Goal: Transaction & Acquisition: Purchase product/service

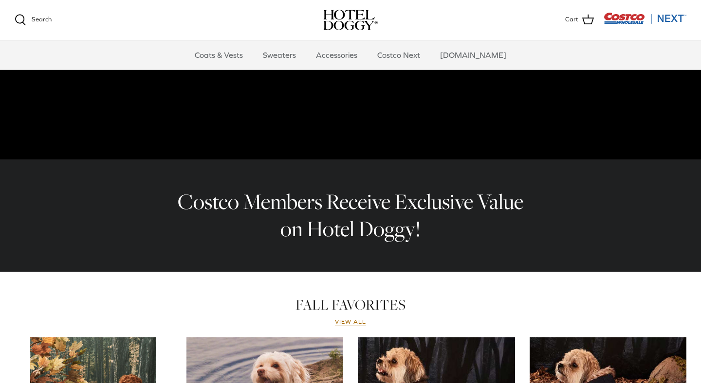
scroll to position [197, 0]
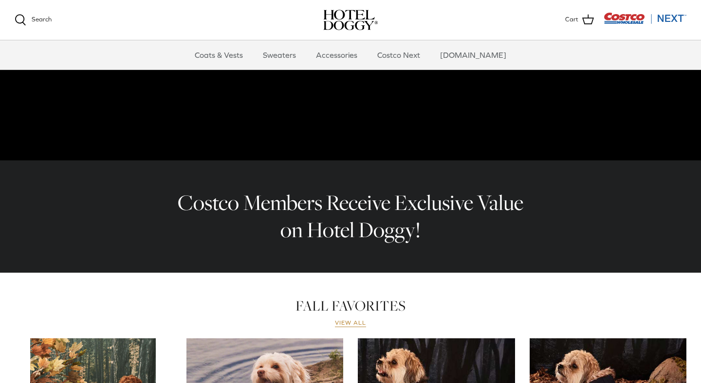
click at [341, 322] on link "View all" at bounding box center [350, 324] width 31 height 8
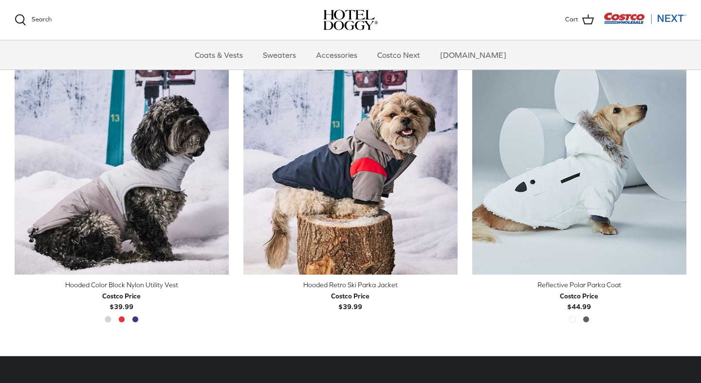
scroll to position [1695, 0]
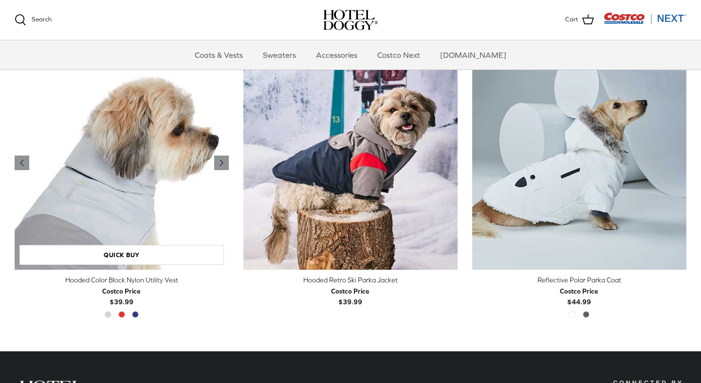
click at [153, 184] on img "Hooded Color Block Nylon Utility Vest" at bounding box center [122, 163] width 214 height 214
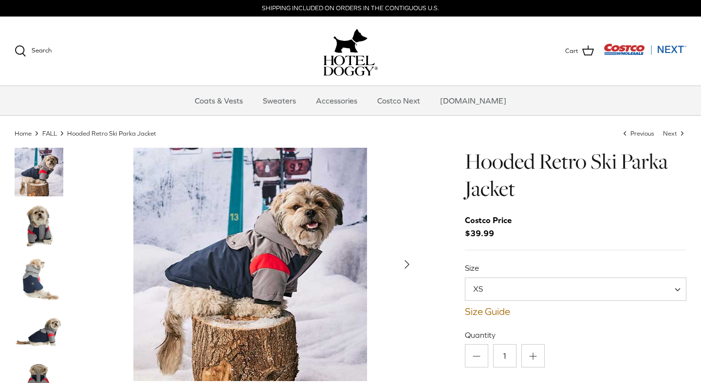
click at [43, 226] on img "Thumbnail Link" at bounding box center [39, 225] width 49 height 49
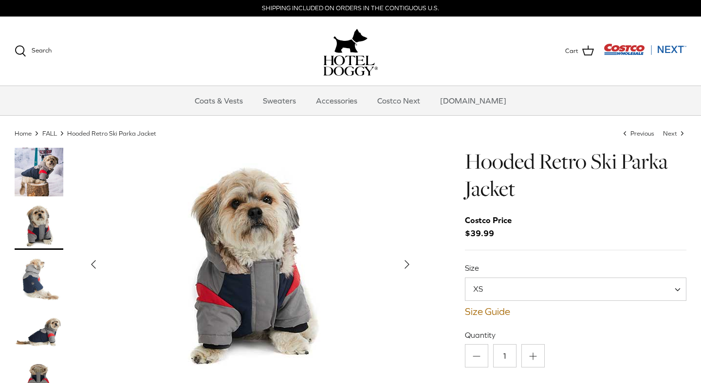
click at [41, 285] on img "Thumbnail Link" at bounding box center [39, 279] width 49 height 49
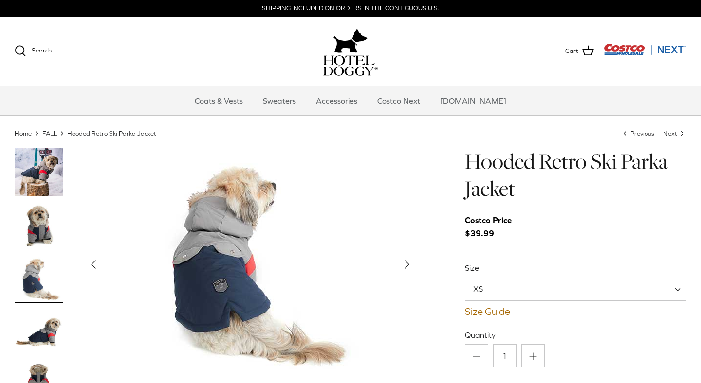
click at [40, 323] on img "Thumbnail Link" at bounding box center [39, 332] width 49 height 49
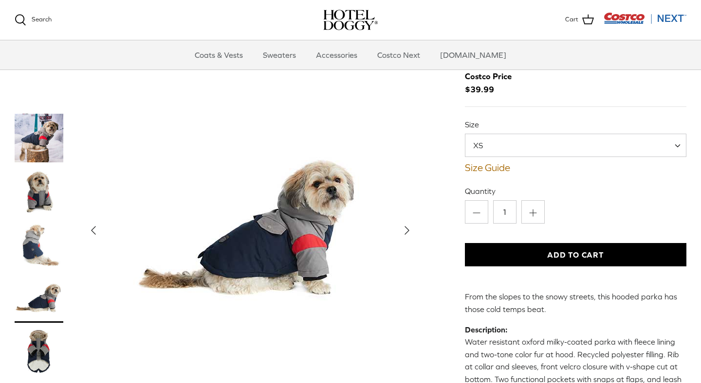
scroll to position [44, 0]
click at [50, 131] on img "Thumbnail Link" at bounding box center [39, 138] width 49 height 49
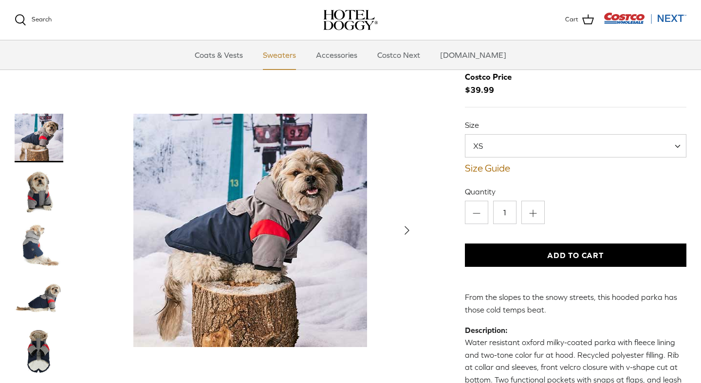
click at [290, 59] on link "Sweaters" at bounding box center [279, 54] width 51 height 29
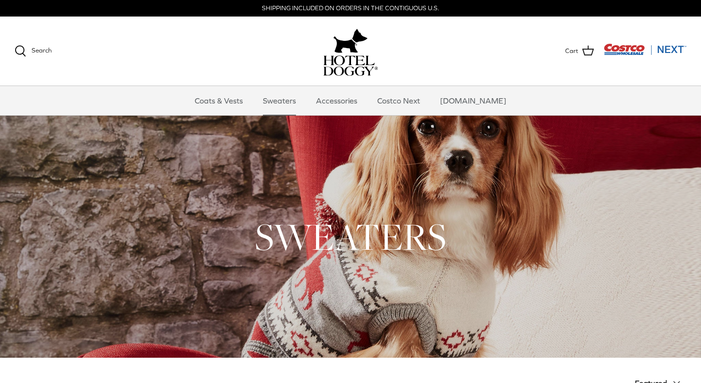
click at [353, 65] on img at bounding box center [350, 65] width 54 height 20
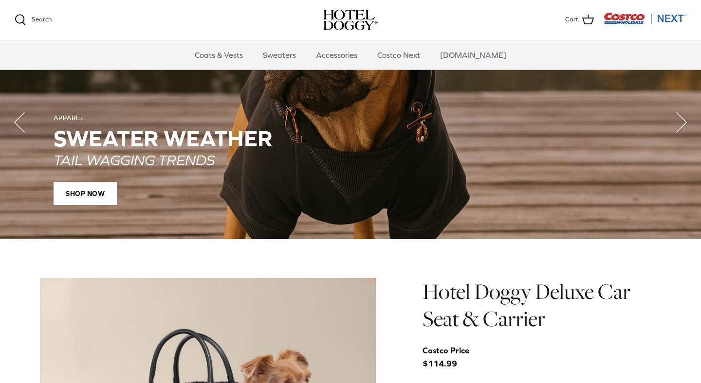
scroll to position [708, 0]
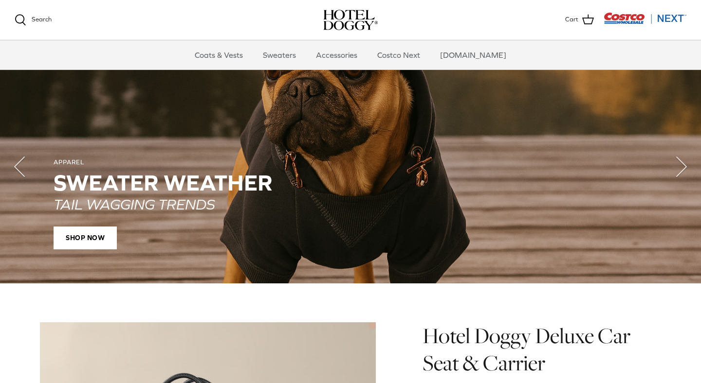
click at [387, 203] on p "TAIL WAGGING TRENDS" at bounding box center [351, 204] width 594 height 18
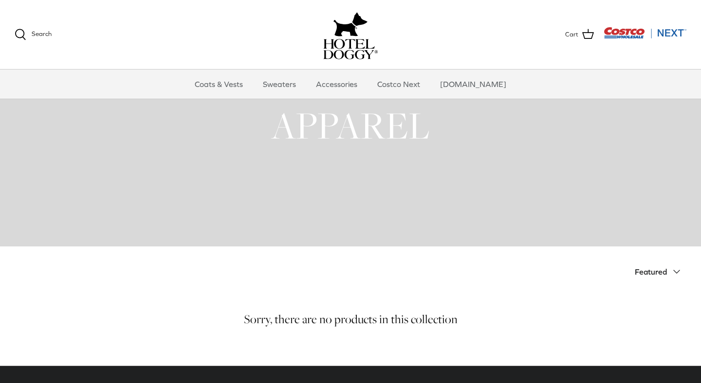
scroll to position [129, 0]
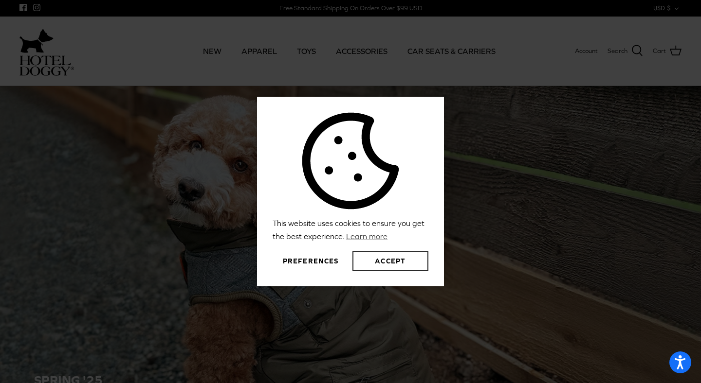
click at [384, 267] on button "Accept" at bounding box center [390, 261] width 76 height 19
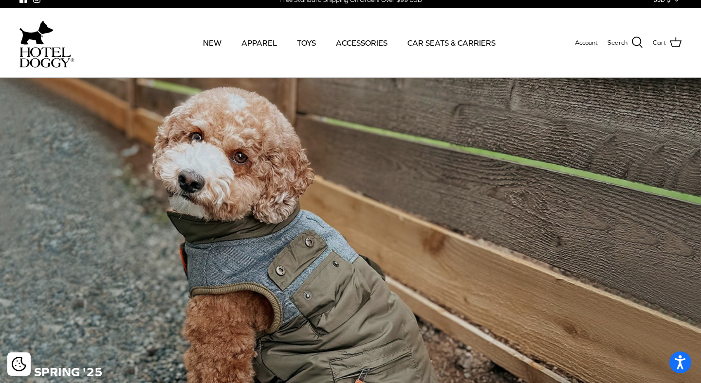
scroll to position [7, 0]
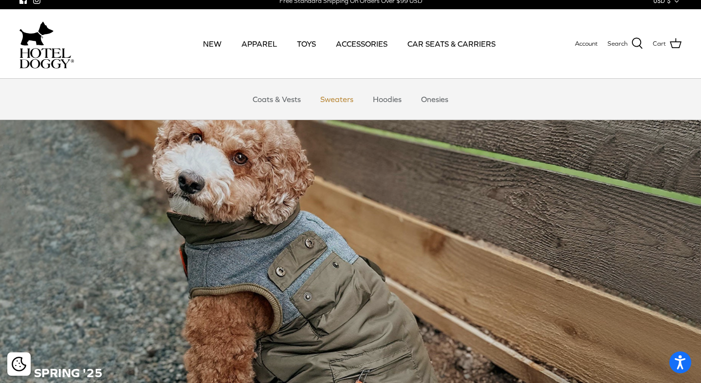
click at [329, 101] on link "Sweaters" at bounding box center [336, 99] width 51 height 29
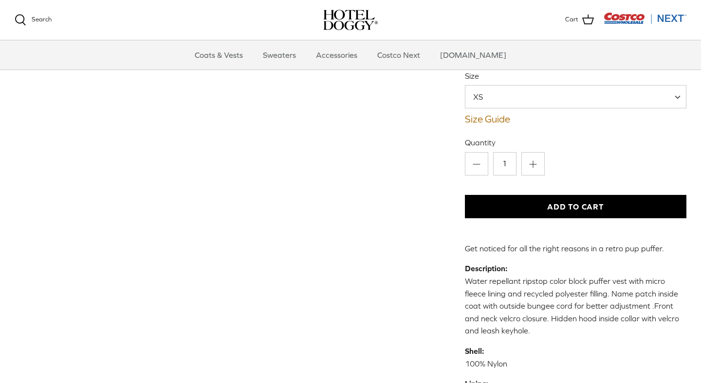
scroll to position [144, 0]
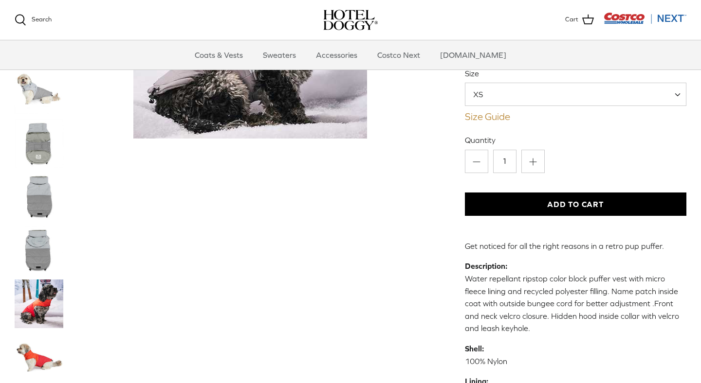
click at [497, 120] on link "Size Guide" at bounding box center [575, 117] width 221 height 12
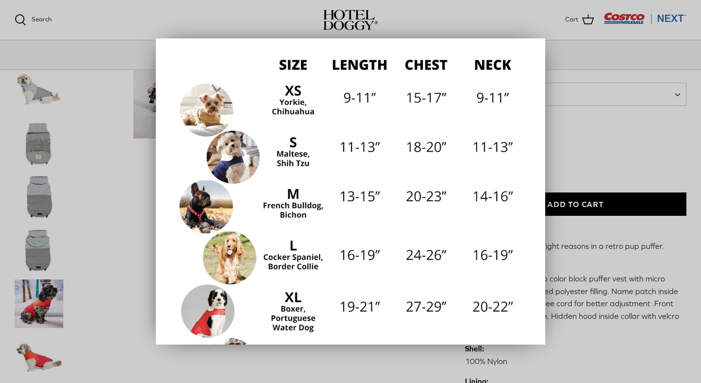
scroll to position [112, 0]
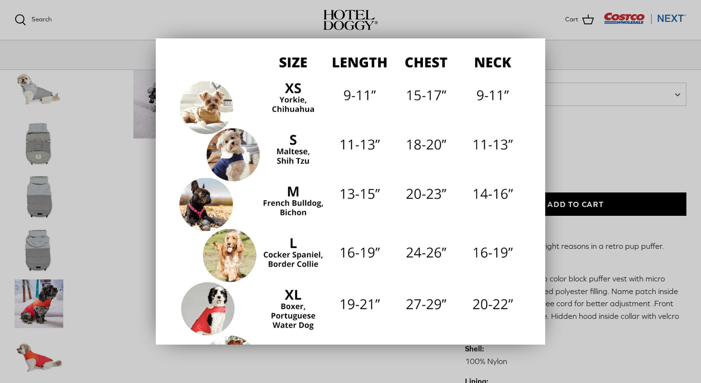
click at [513, 10] on div at bounding box center [350, 191] width 701 height 383
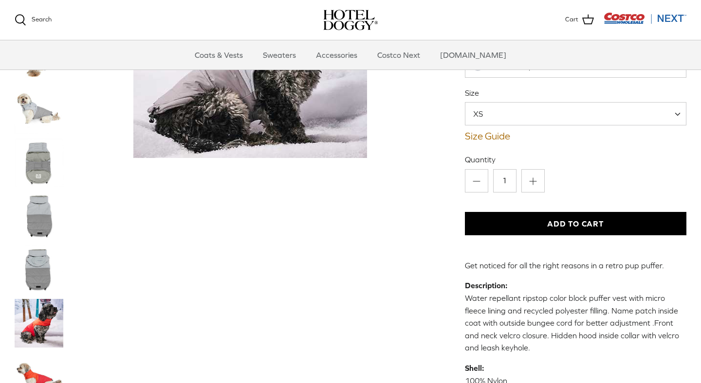
scroll to position [125, 0]
click at [492, 139] on link "Size Guide" at bounding box center [575, 136] width 221 height 12
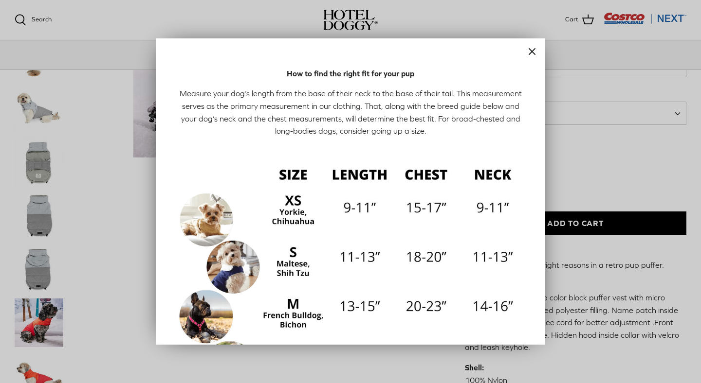
scroll to position [190, 0]
